Goal: Information Seeking & Learning: Understand process/instructions

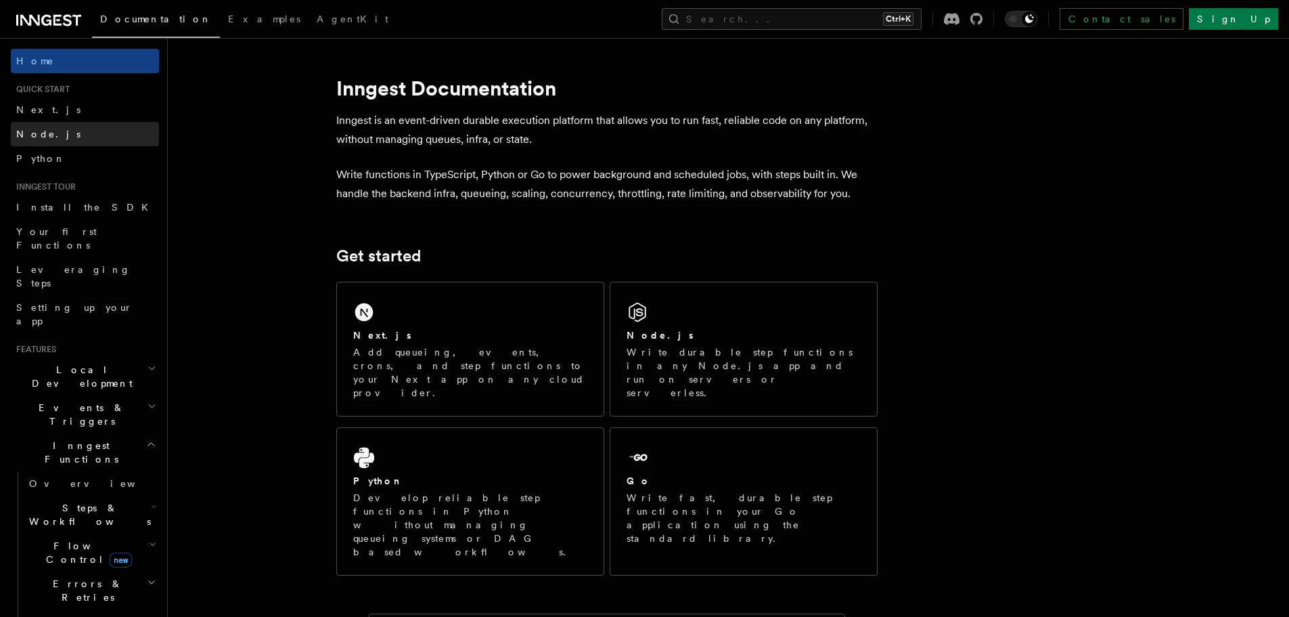
click at [66, 124] on link "Node.js" at bounding box center [85, 134] width 148 height 24
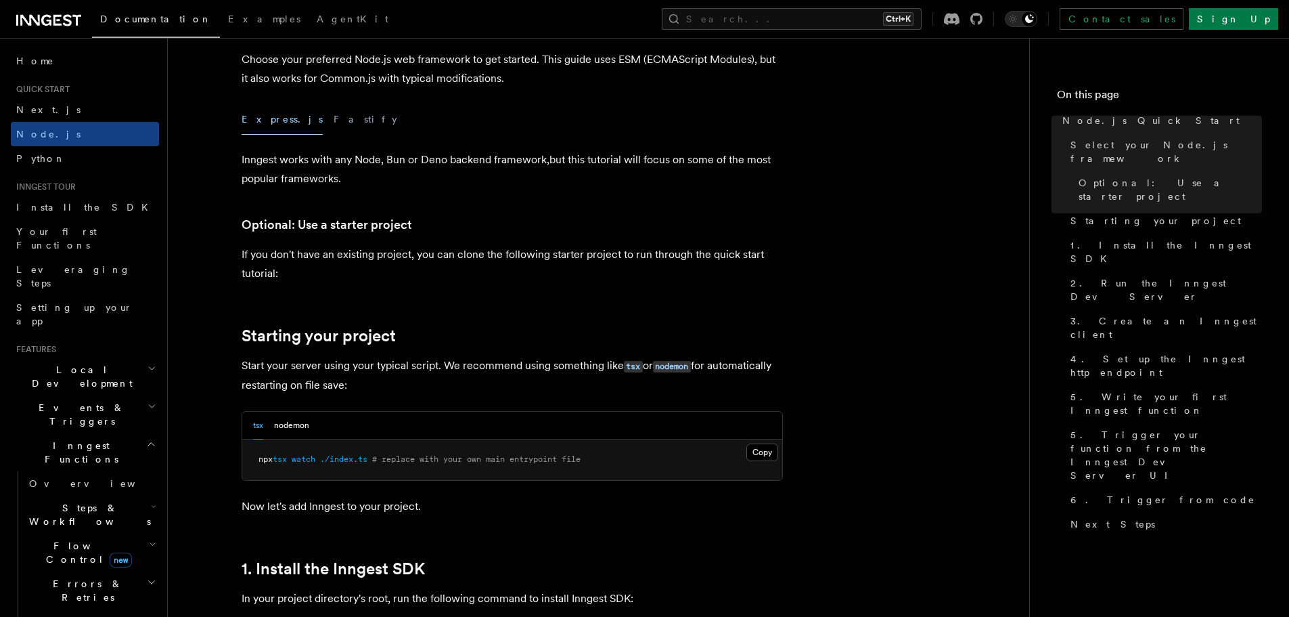
scroll to position [469, 0]
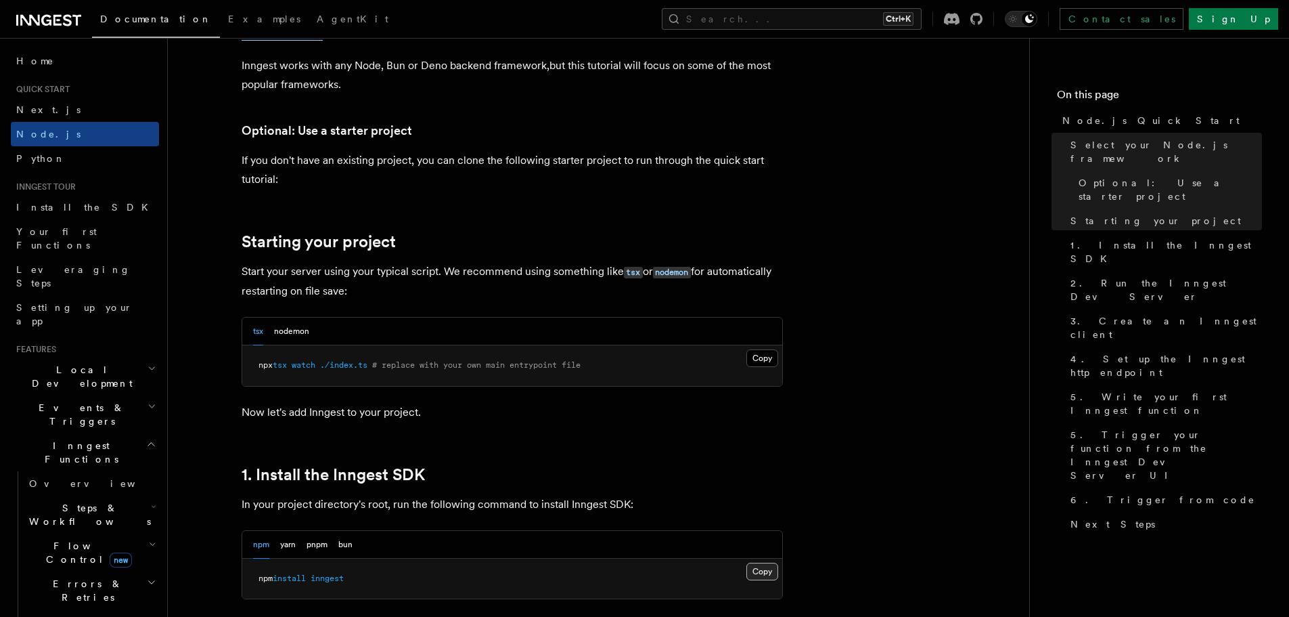
click at [768, 569] on button "Copy Copied" at bounding box center [763, 571] width 32 height 18
click at [760, 571] on button "Copy Copied" at bounding box center [763, 571] width 32 height 18
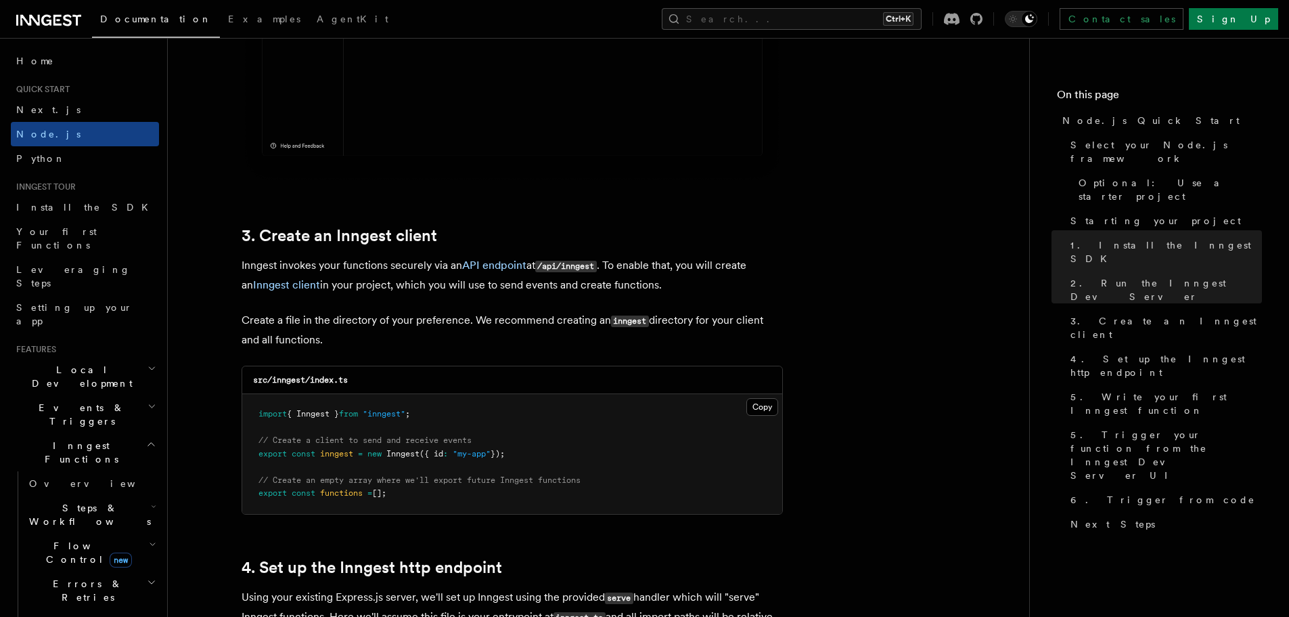
scroll to position [1564, 0]
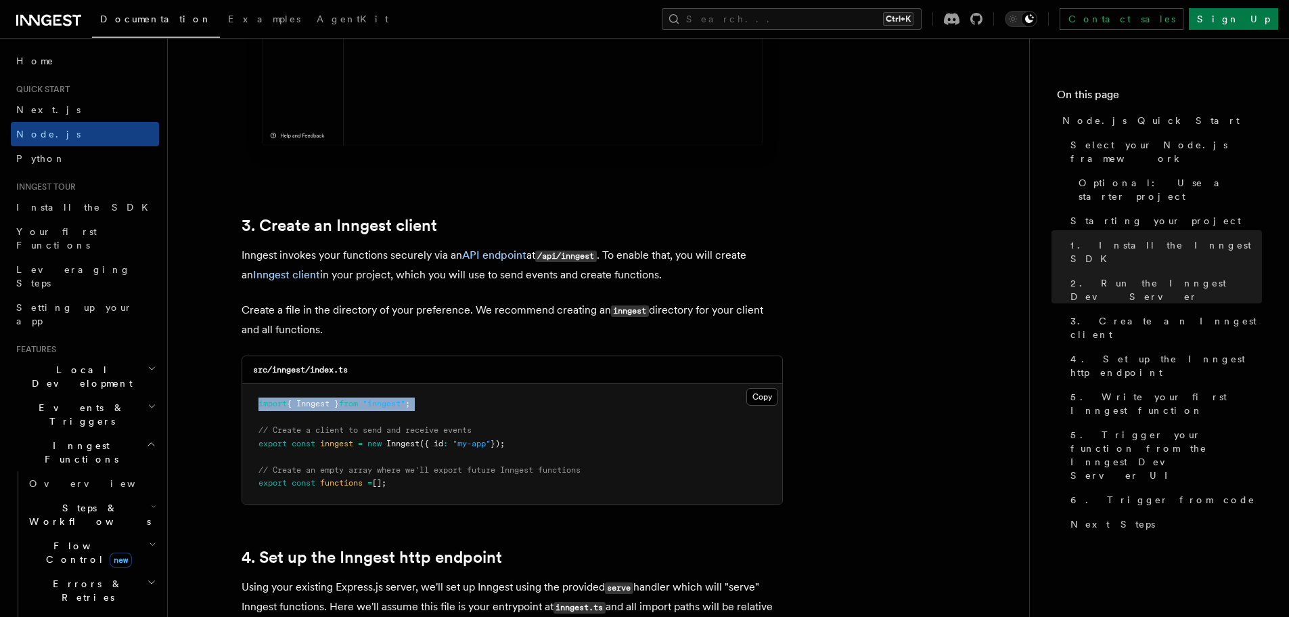
drag, startPoint x: 450, startPoint y: 411, endPoint x: 259, endPoint y: 405, distance: 190.9
click at [259, 405] on pre "import { Inngest } from "inngest" ; // Create a client to send and receive even…" at bounding box center [512, 444] width 540 height 120
copy code "import { Inngest } from "inngest" ;"
click at [577, 428] on pre "import { Inngest } from "inngest" ; // Create a client to send and receive even…" at bounding box center [512, 444] width 540 height 120
drag, startPoint x: 521, startPoint y: 443, endPoint x: 248, endPoint y: 447, distance: 272.8
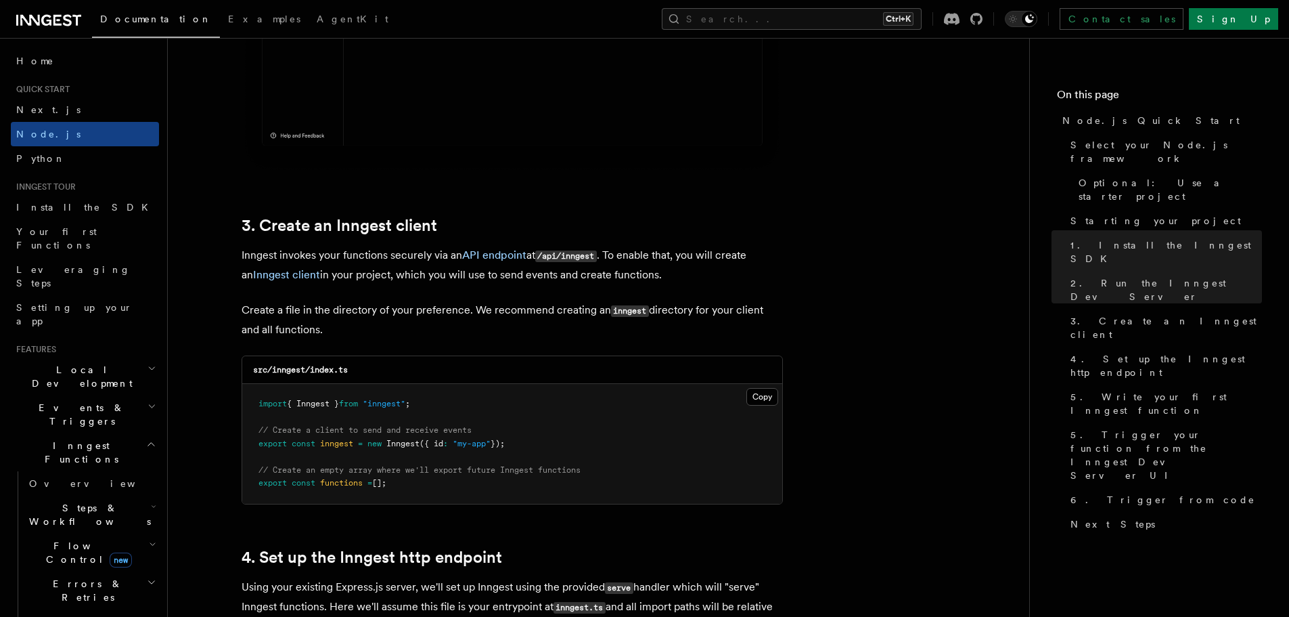
click at [248, 447] on pre "import { Inngest } from "inngest" ; // Create a client to send and receive even…" at bounding box center [512, 444] width 540 height 120
copy span "export const inngest = new Inngest ({ id : "my-app" });"
click at [549, 424] on pre "import { Inngest } from "inngest" ; // Create a client to send and receive even…" at bounding box center [512, 444] width 540 height 120
click at [627, 393] on pre "import { Inngest } from "inngest" ; // Create a client to send and receive even…" at bounding box center [512, 444] width 540 height 120
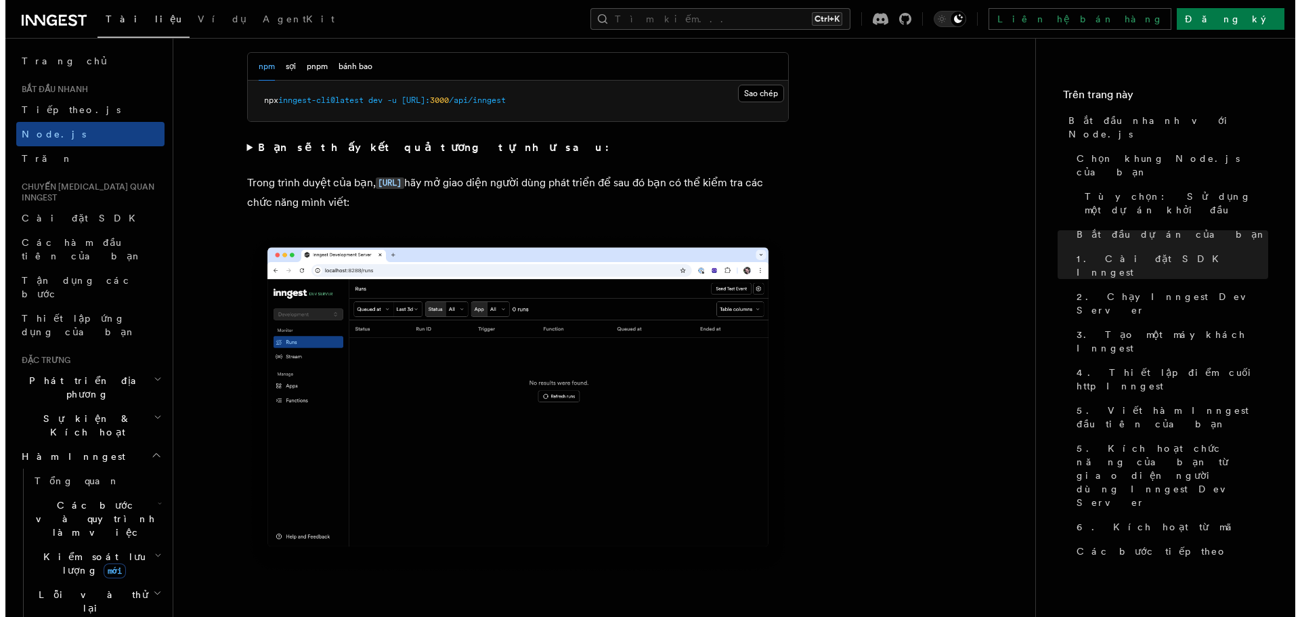
scroll to position [0, 0]
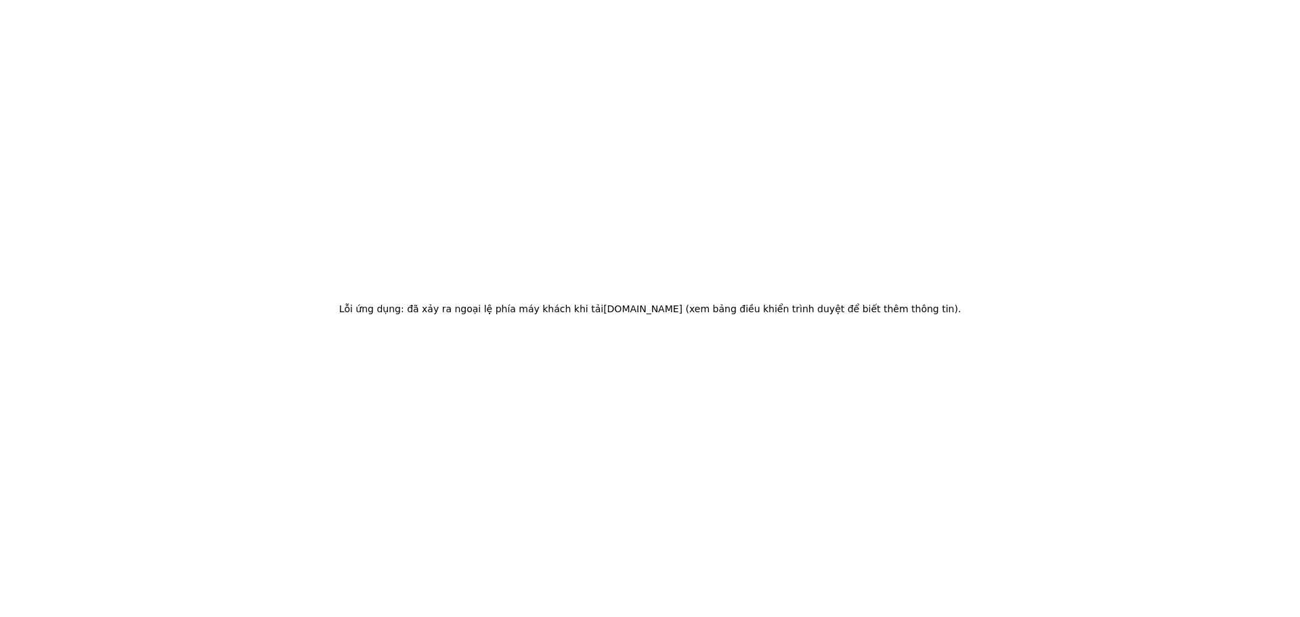
drag, startPoint x: 1298, startPoint y: 126, endPoint x: 1029, endPoint y: 312, distance: 326.9
click at [1289, 206] on html "Lỗi ứng dụng: đã xảy ra ngoại lệ phía máy khách khi tải www.inngest.com (xem bả…" at bounding box center [650, 308] width 1300 height 617
drag, startPoint x: 582, startPoint y: 179, endPoint x: 560, endPoint y: 173, distance: 22.7
click at [571, 175] on div "Lỗi ứng dụng: đã xảy ra ngoại lệ phía máy khách khi tải www.inngest.com (xem bả…" at bounding box center [650, 308] width 1300 height 617
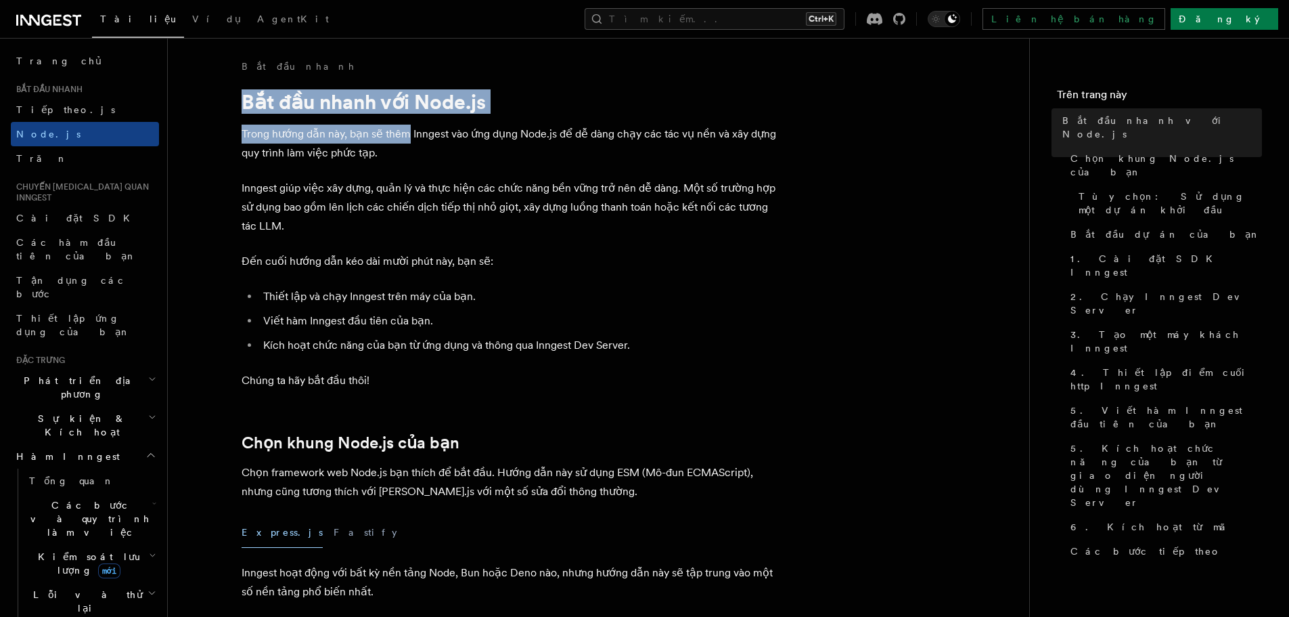
drag, startPoint x: 232, startPoint y: 97, endPoint x: 409, endPoint y: 121, distance: 178.2
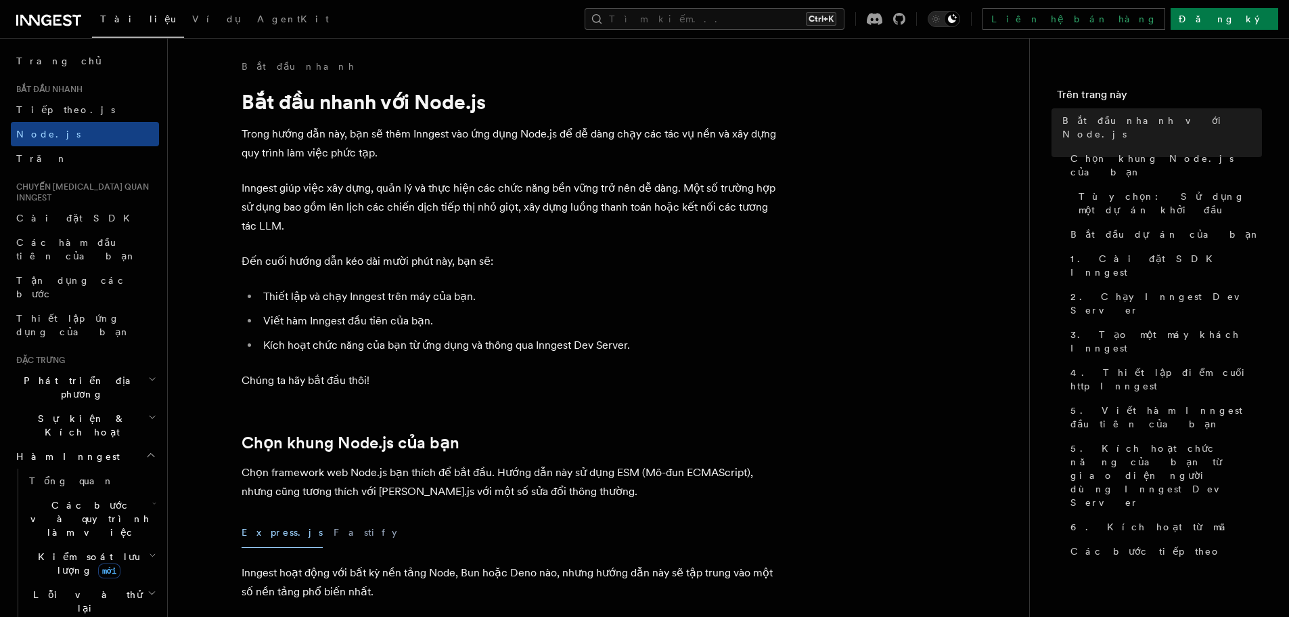
click at [489, 149] on p "Trong hướng dẫn này, bạn sẽ thêm Inngest vào ứng dụng Node.js để dễ dàng chạy c…" at bounding box center [512, 144] width 541 height 38
